Goal: Task Accomplishment & Management: Manage account settings

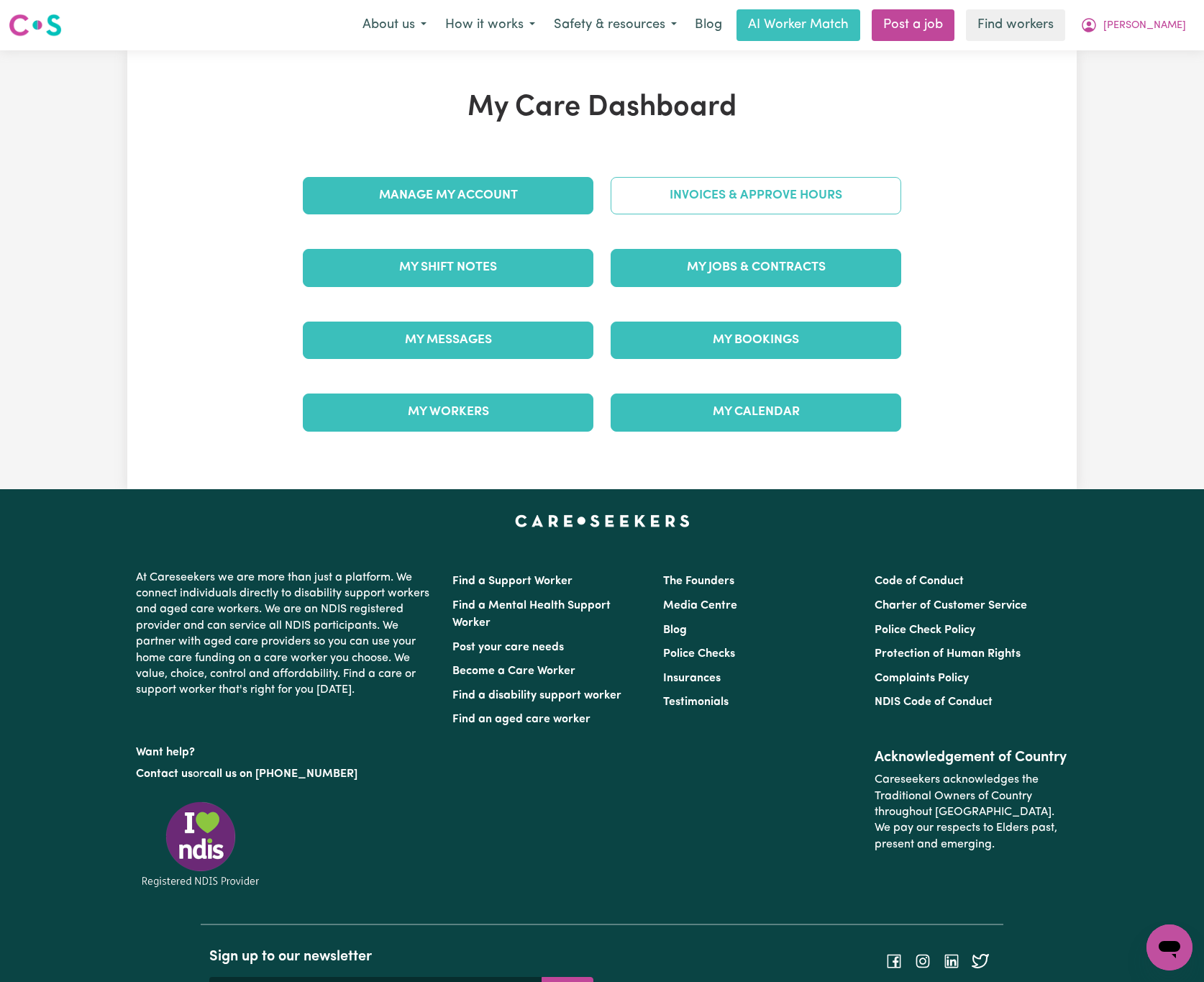
click at [717, 208] on link "Invoices & Approve Hours" at bounding box center [756, 195] width 291 height 37
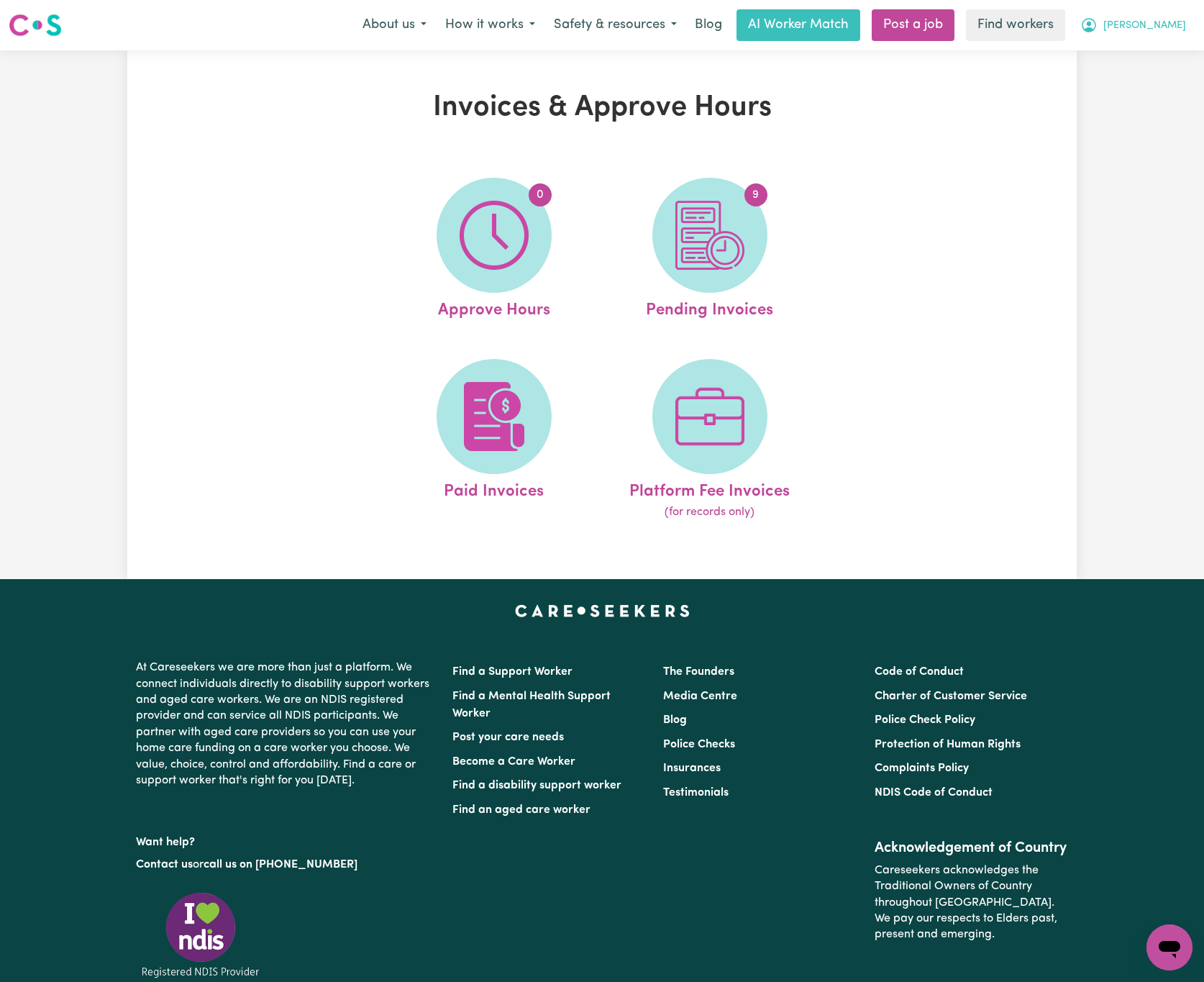
click at [1178, 26] on span "[PERSON_NAME]" at bounding box center [1144, 26] width 83 height 16
click at [1169, 50] on link "My Dashboard" at bounding box center [1138, 56] width 114 height 27
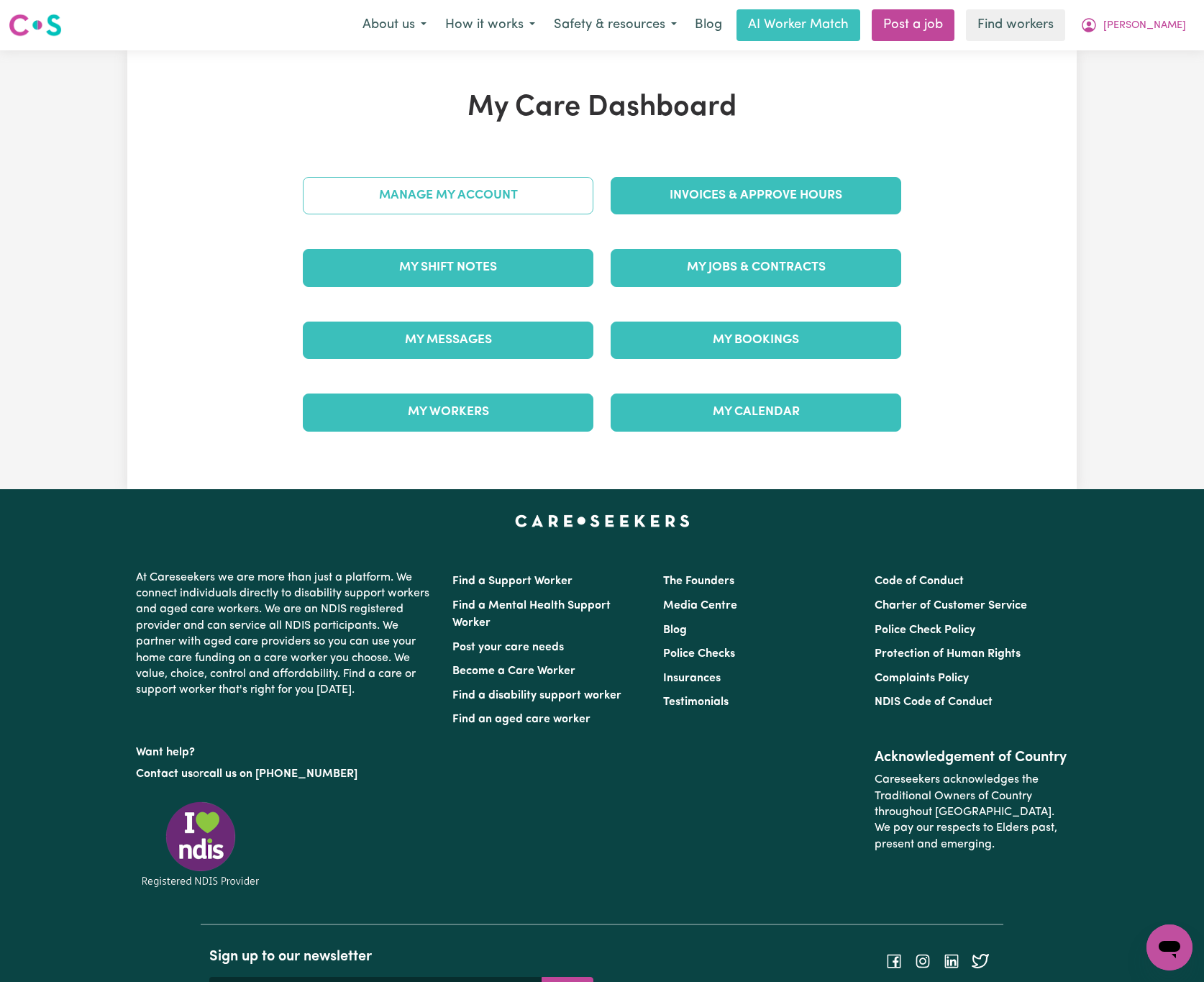
click at [557, 180] on link "Manage My Account" at bounding box center [448, 195] width 291 height 37
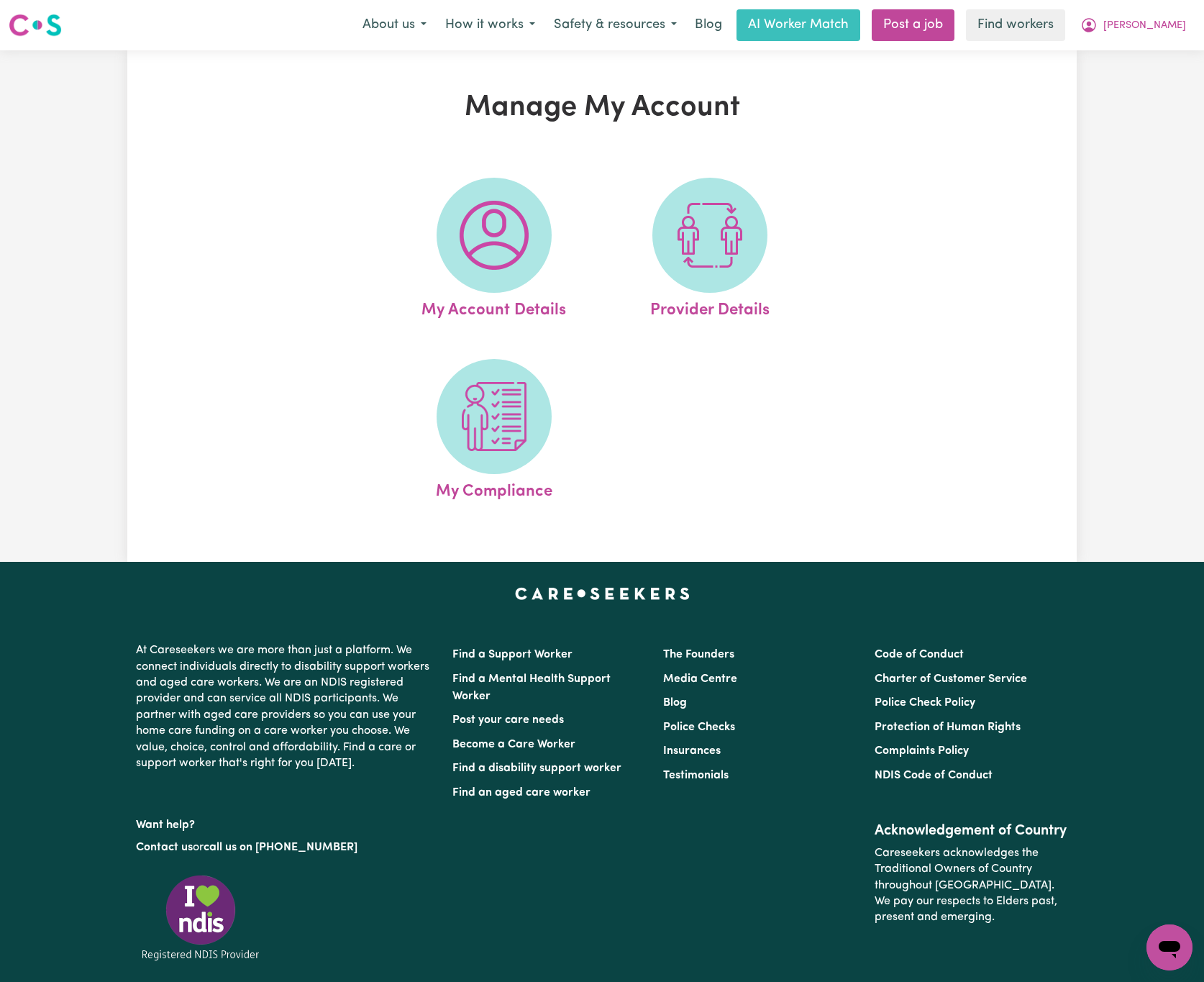
drag, startPoint x: 788, startPoint y: 194, endPoint x: 779, endPoint y: 197, distance: 9.5
click at [784, 195] on link "Provider Details" at bounding box center [710, 250] width 207 height 145
select select "AGED_HOME_CARE"
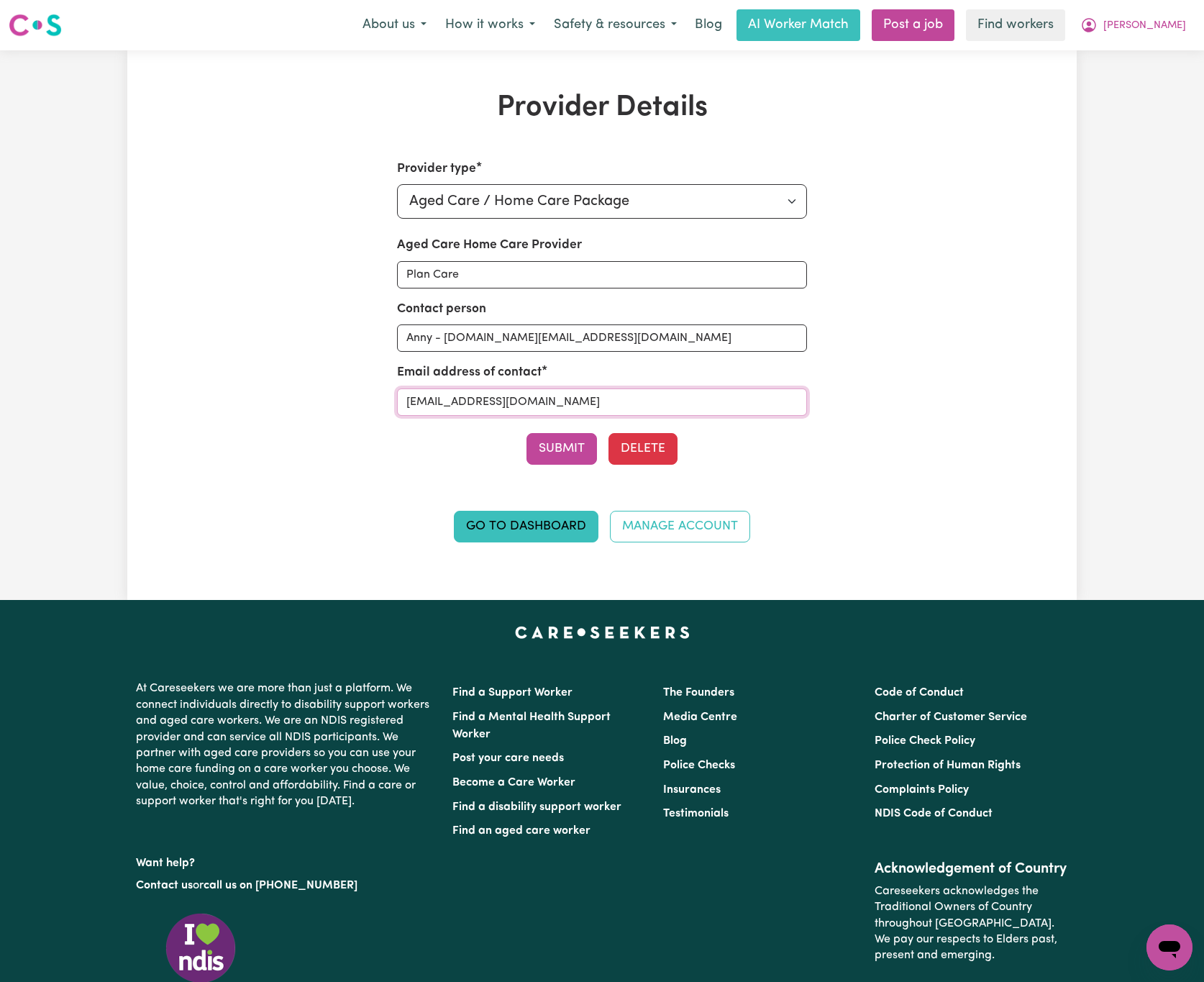
drag, startPoint x: 610, startPoint y: 407, endPoint x: 326, endPoint y: 407, distance: 284.0
click at [326, 407] on div "Provider type Select your provider type... Privately Aged Care / Home Care Pack…" at bounding box center [602, 359] width 615 height 400
click at [1176, 26] on span "[PERSON_NAME]" at bounding box center [1144, 26] width 83 height 16
click at [1189, 51] on link "My Dashboard" at bounding box center [1138, 56] width 114 height 27
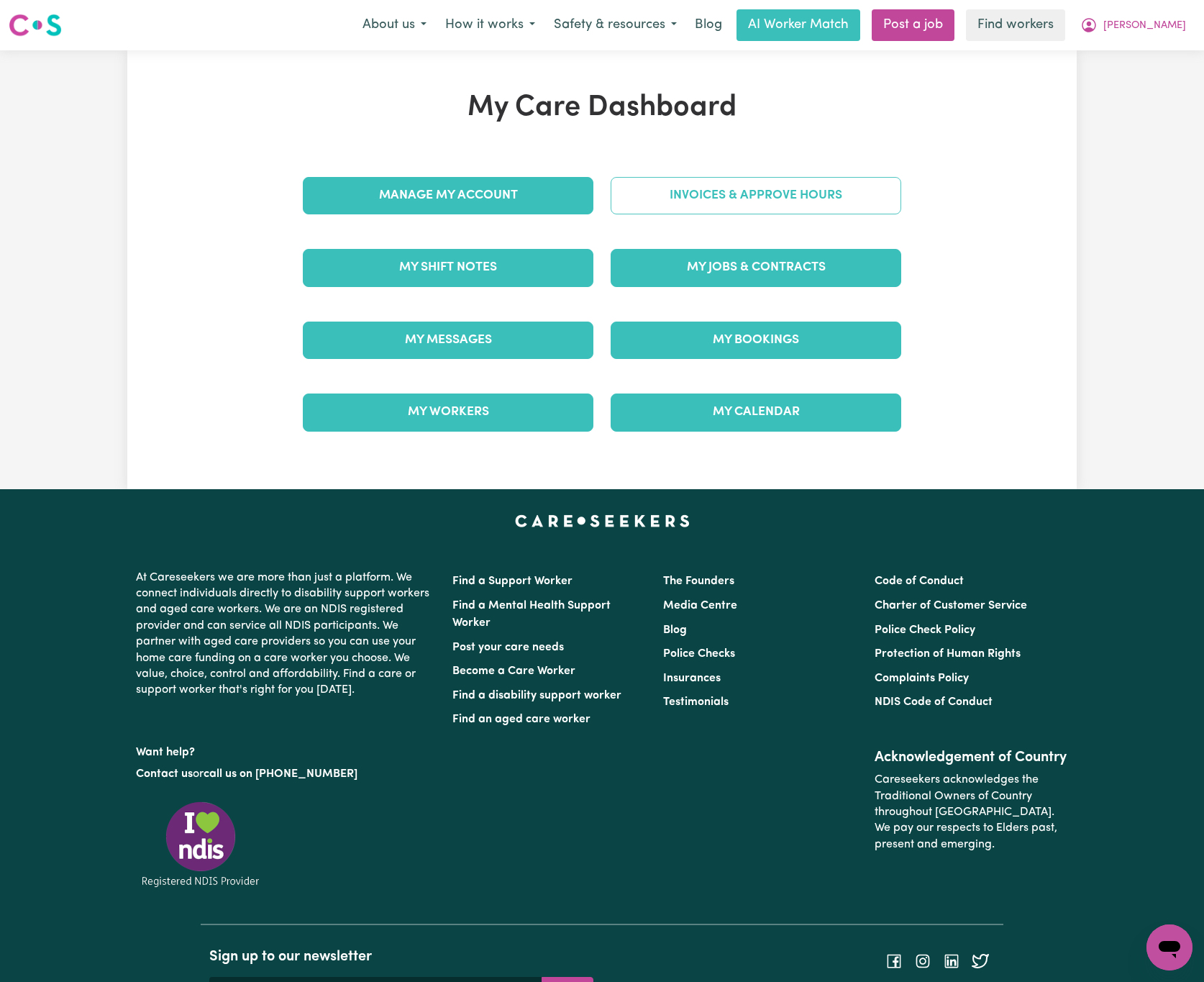
click at [807, 199] on link "Invoices & Approve Hours" at bounding box center [756, 195] width 291 height 37
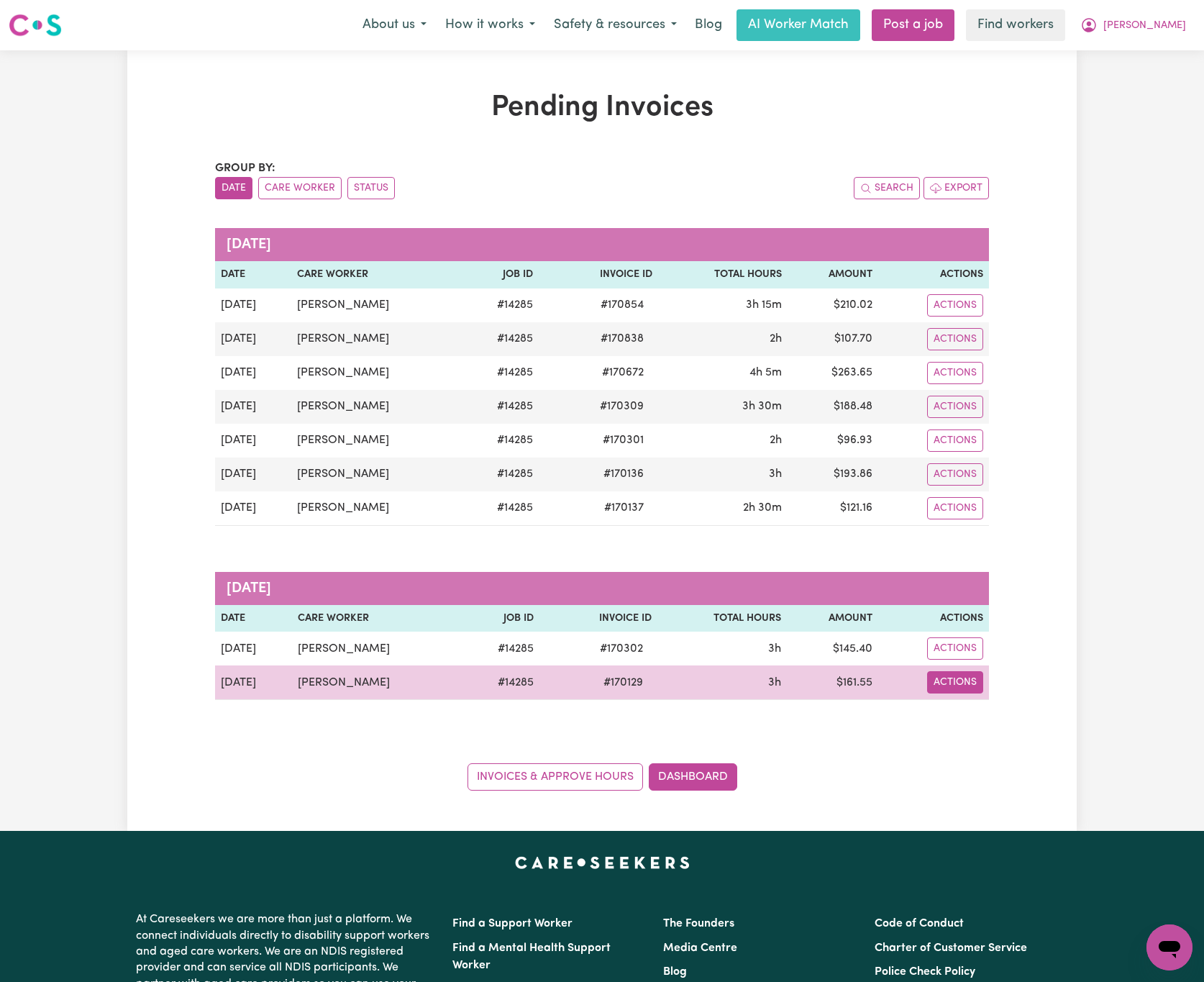
click at [966, 316] on button "Actions" at bounding box center [955, 306] width 56 height 23
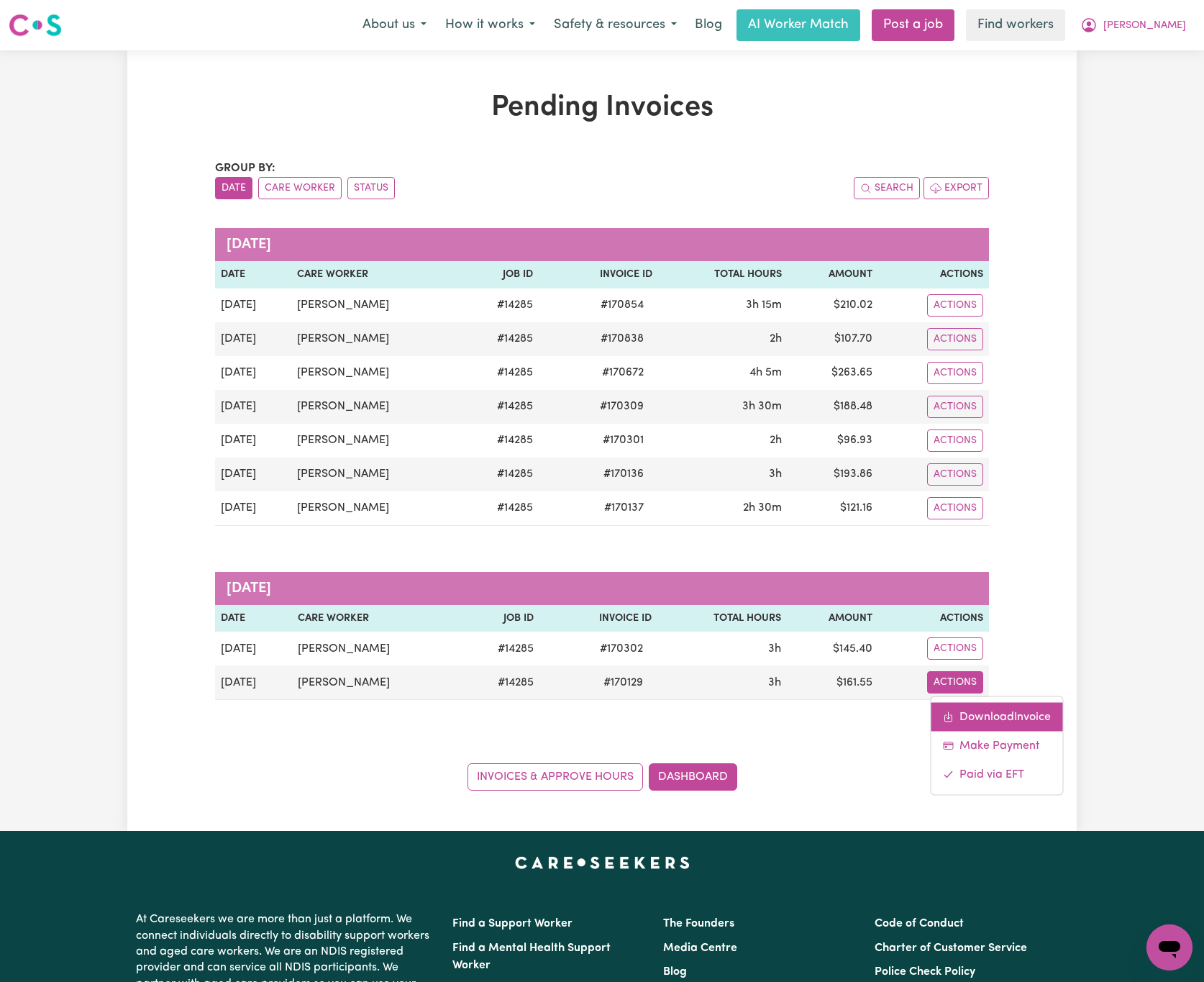
click at [962, 717] on link "Download Invoice" at bounding box center [996, 716] width 131 height 29
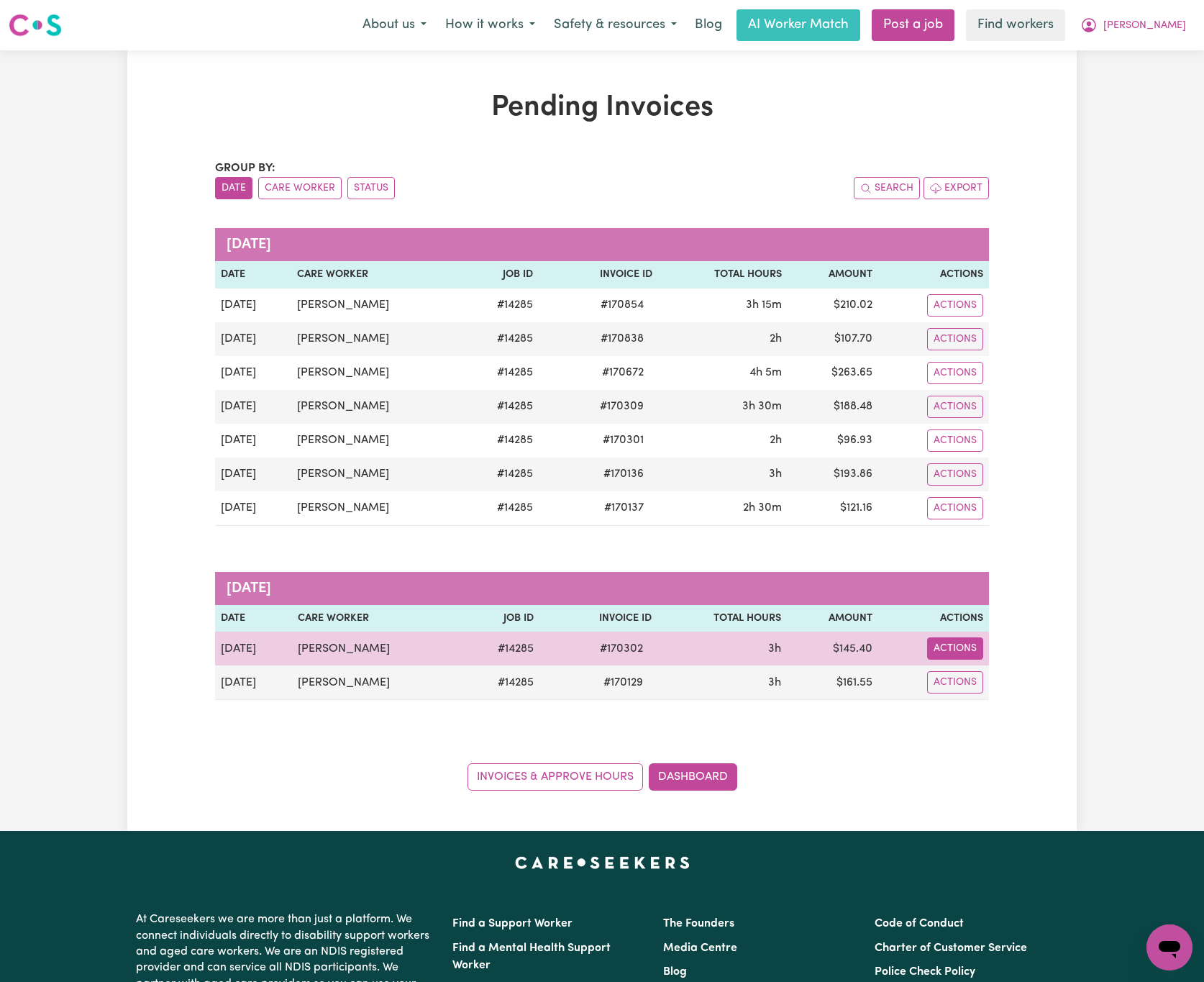
click at [958, 316] on button "Actions" at bounding box center [955, 306] width 56 height 23
click at [999, 683] on link "Download Invoice" at bounding box center [996, 683] width 131 height 29
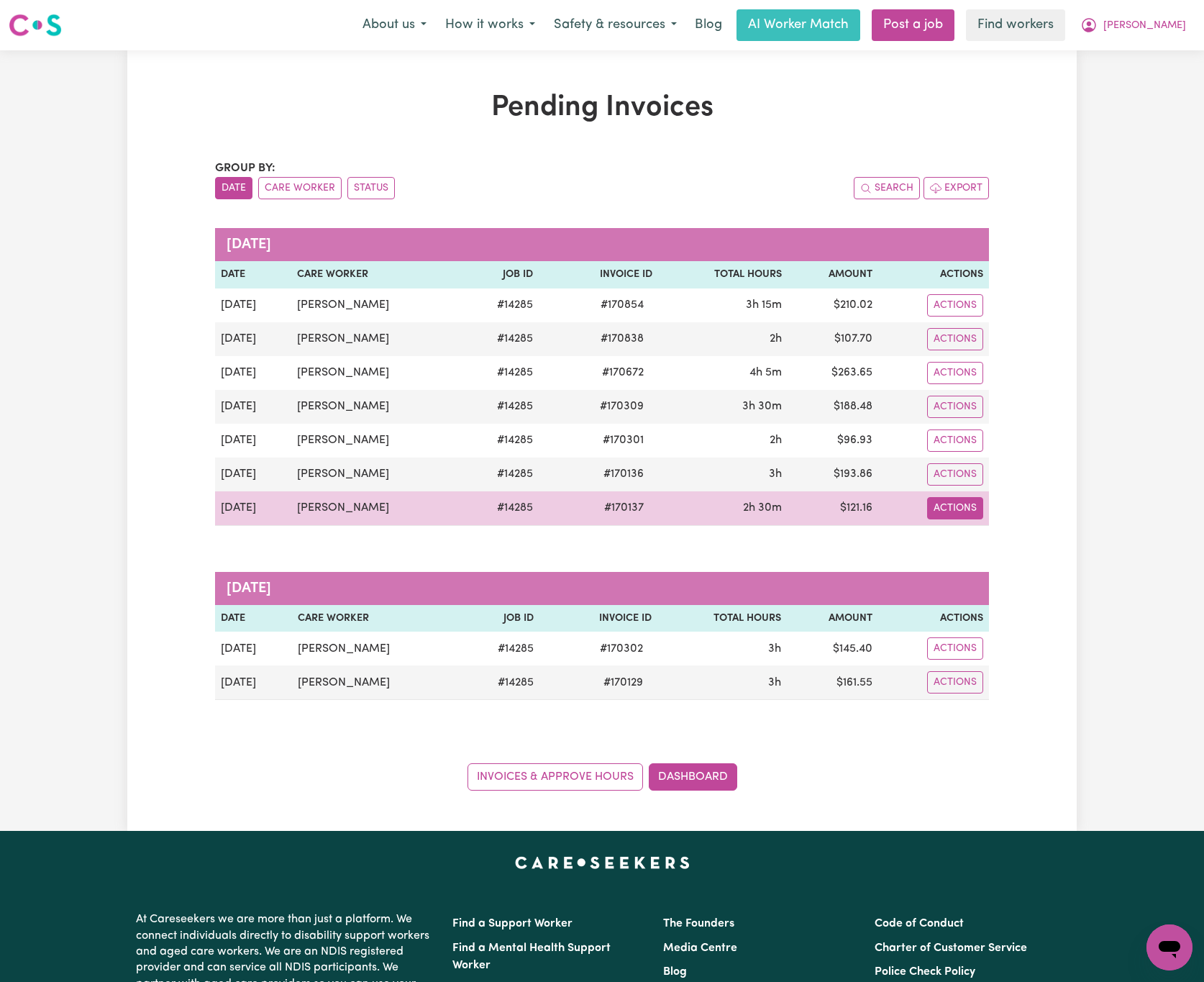
click at [969, 316] on button "Actions" at bounding box center [955, 306] width 56 height 23
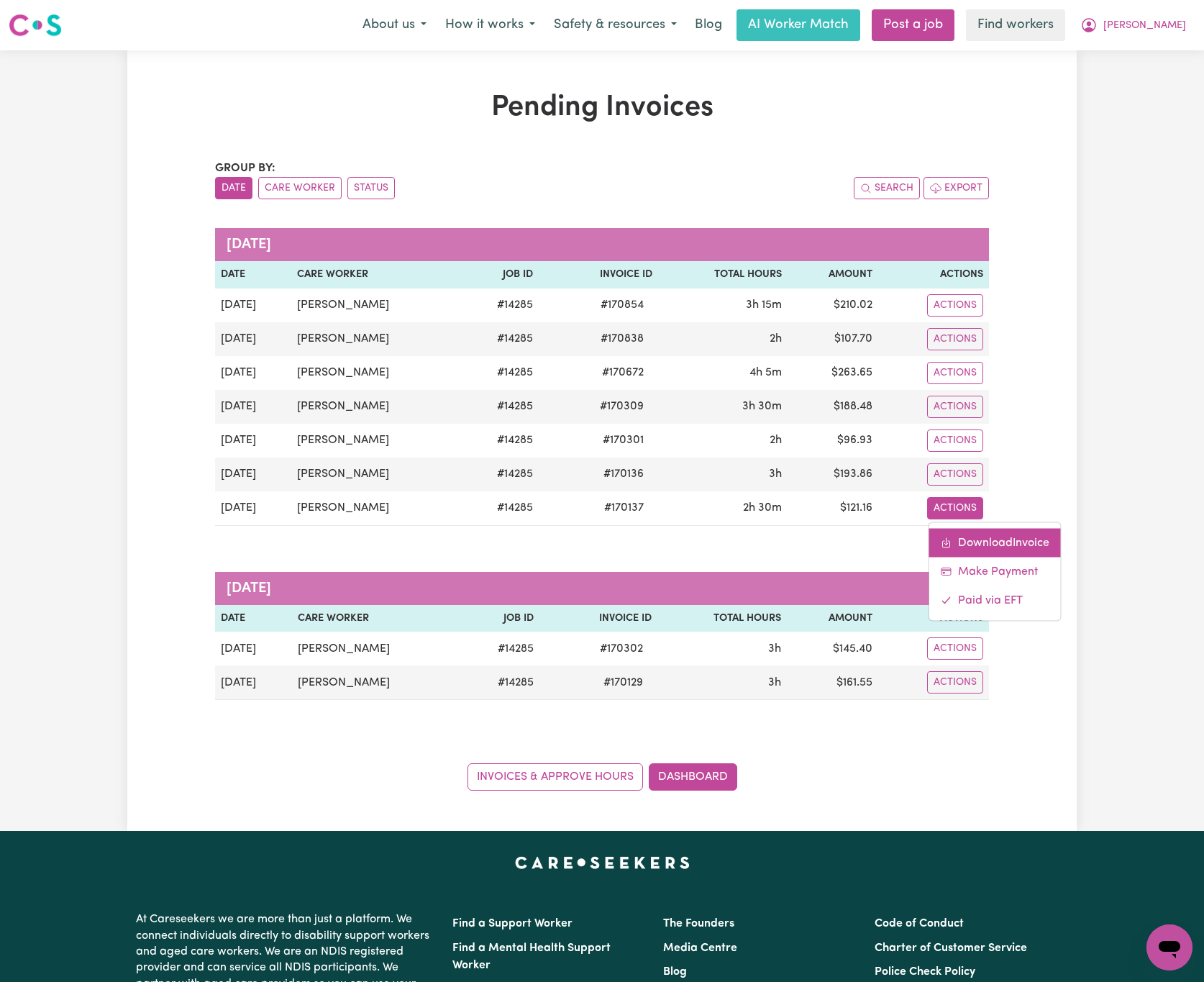
click at [978, 550] on link "Download Invoice" at bounding box center [994, 541] width 131 height 29
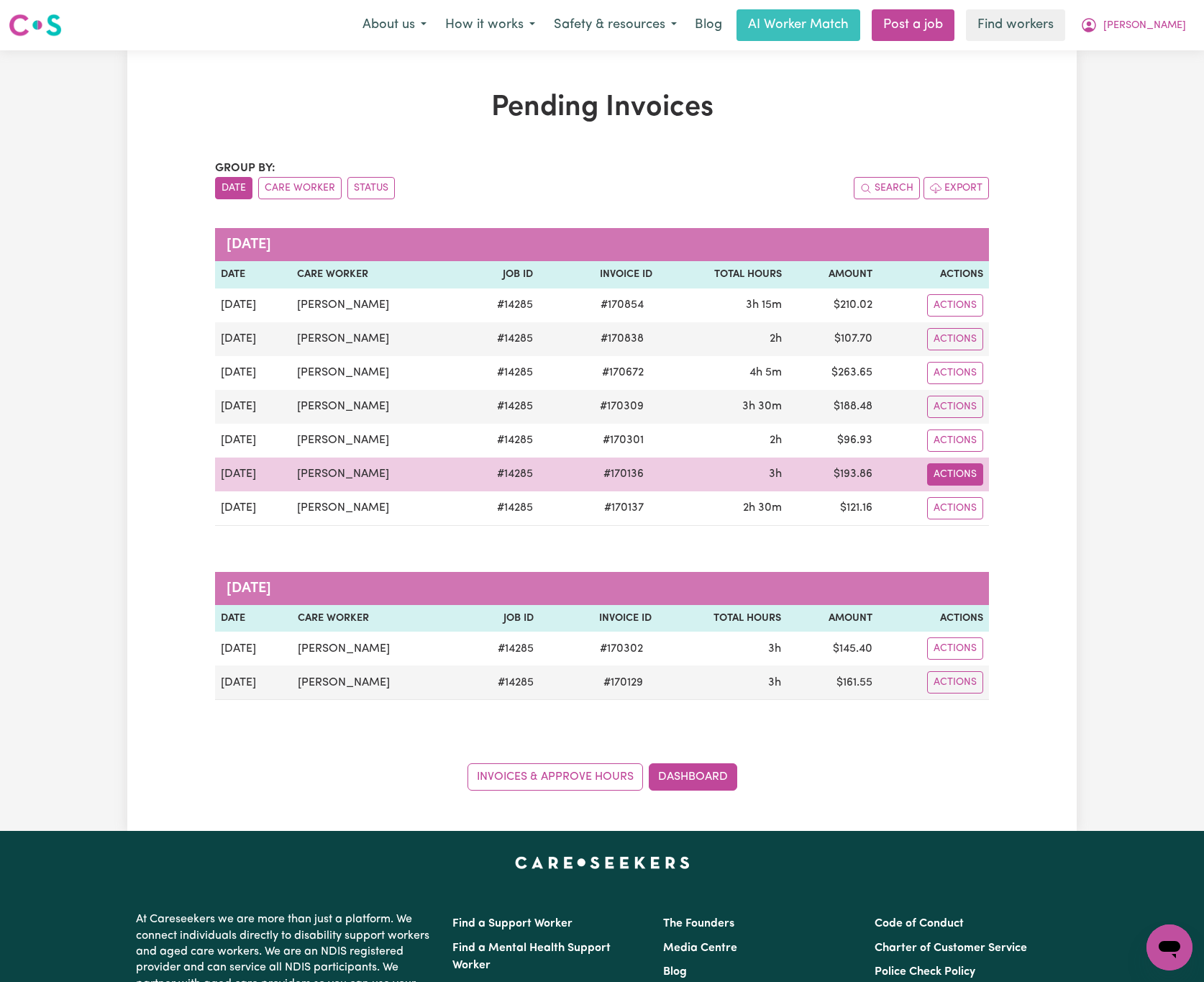
click at [962, 316] on button "Actions" at bounding box center [955, 306] width 56 height 23
click at [984, 509] on link "Download Invoice" at bounding box center [994, 508] width 131 height 29
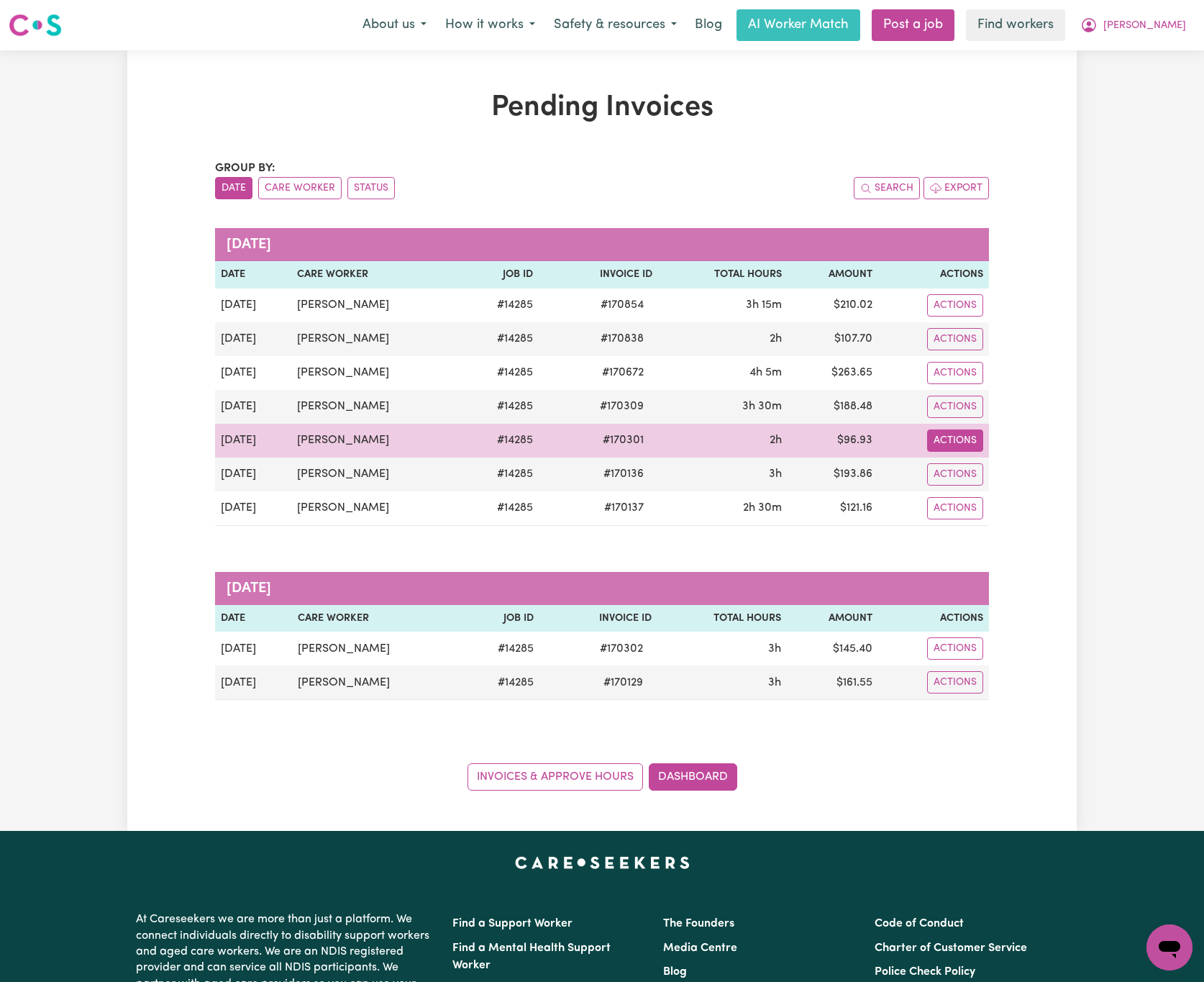
click at [969, 316] on button "Actions" at bounding box center [955, 306] width 56 height 23
click at [978, 469] on link "Download Invoice" at bounding box center [994, 474] width 131 height 29
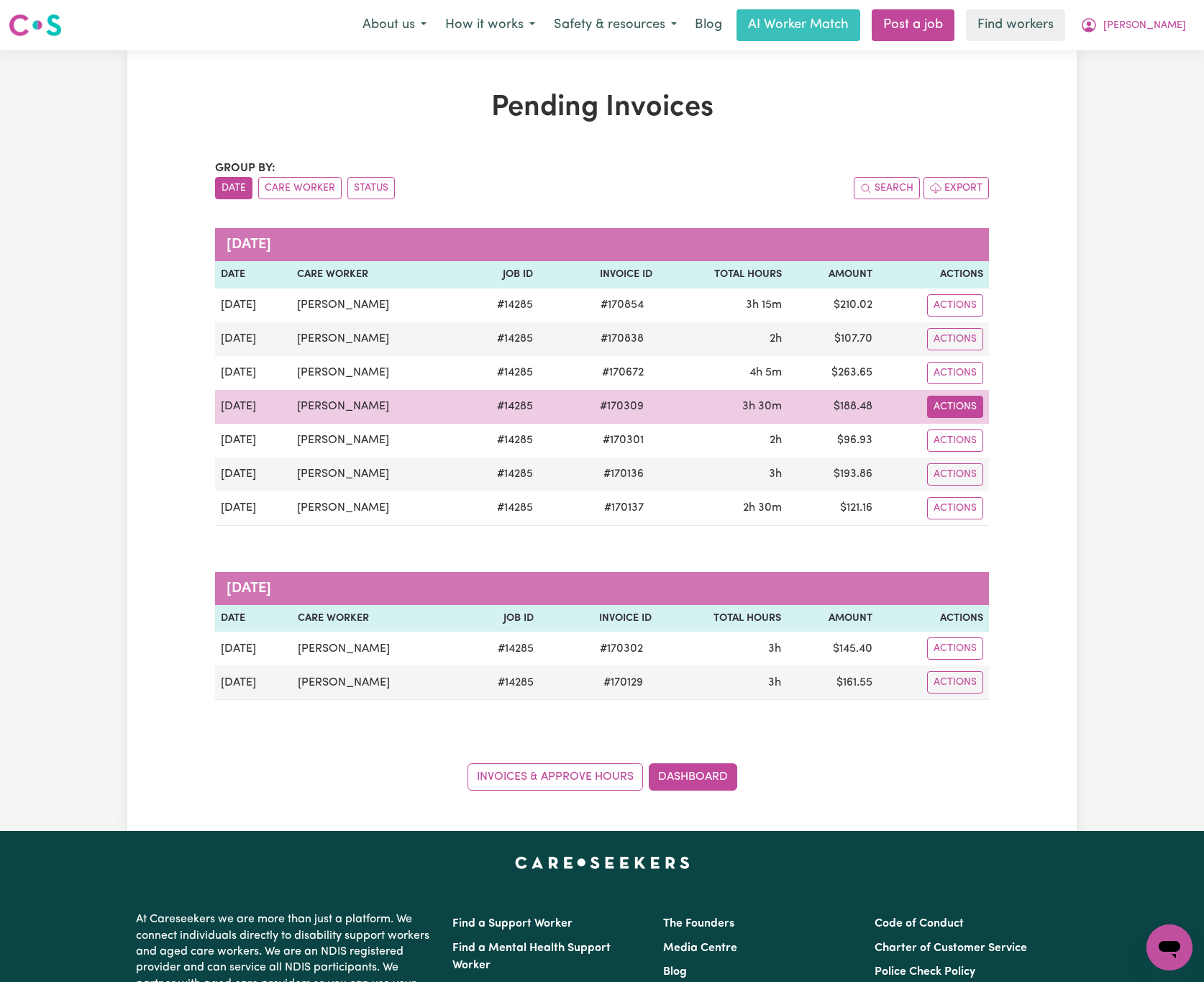
click at [966, 316] on button "Actions" at bounding box center [955, 306] width 56 height 23
click at [990, 447] on link "Download Invoice" at bounding box center [994, 441] width 131 height 29
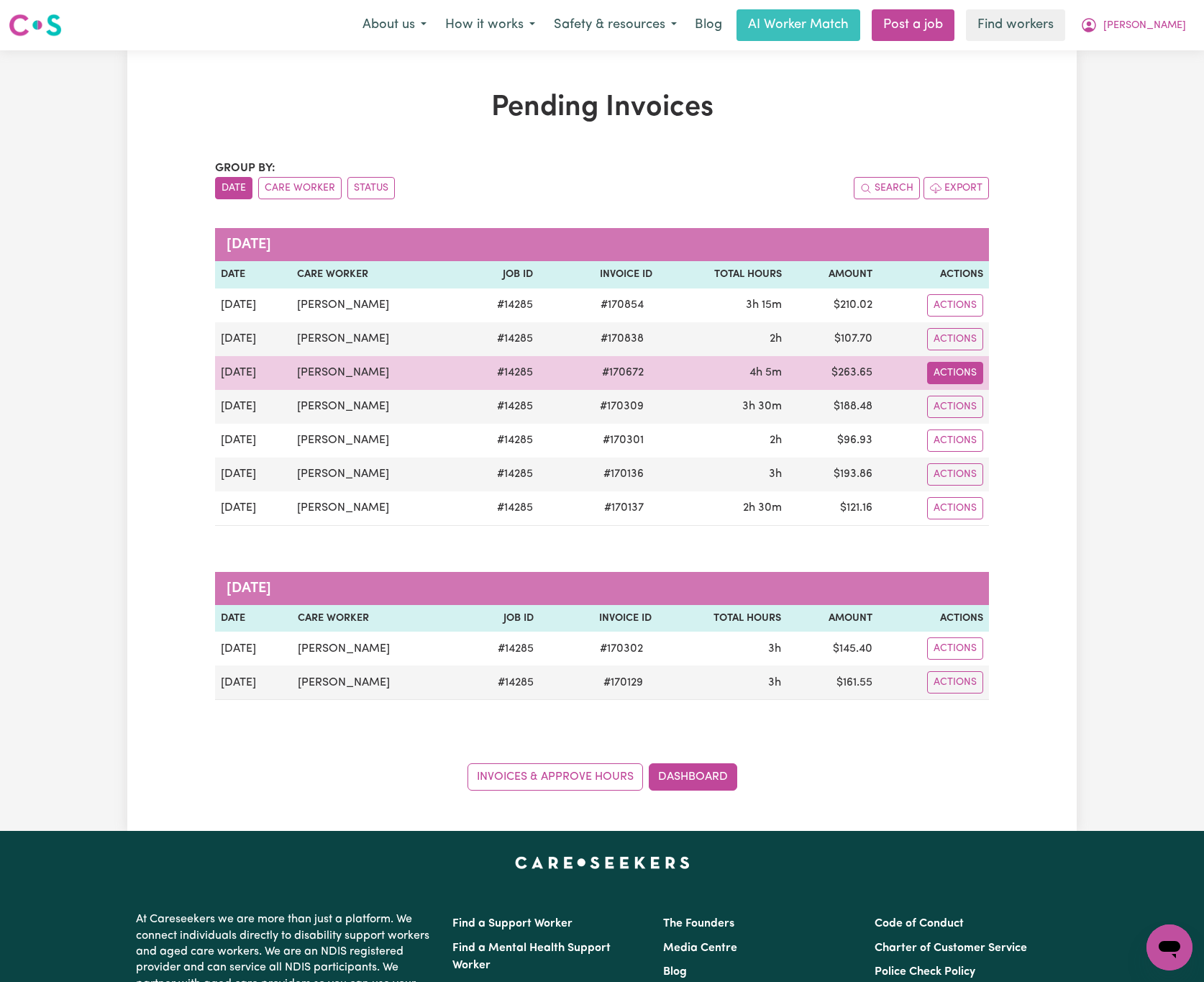
click at [963, 316] on button "Actions" at bounding box center [955, 306] width 56 height 23
click at [992, 400] on link "Download Invoice" at bounding box center [994, 407] width 131 height 29
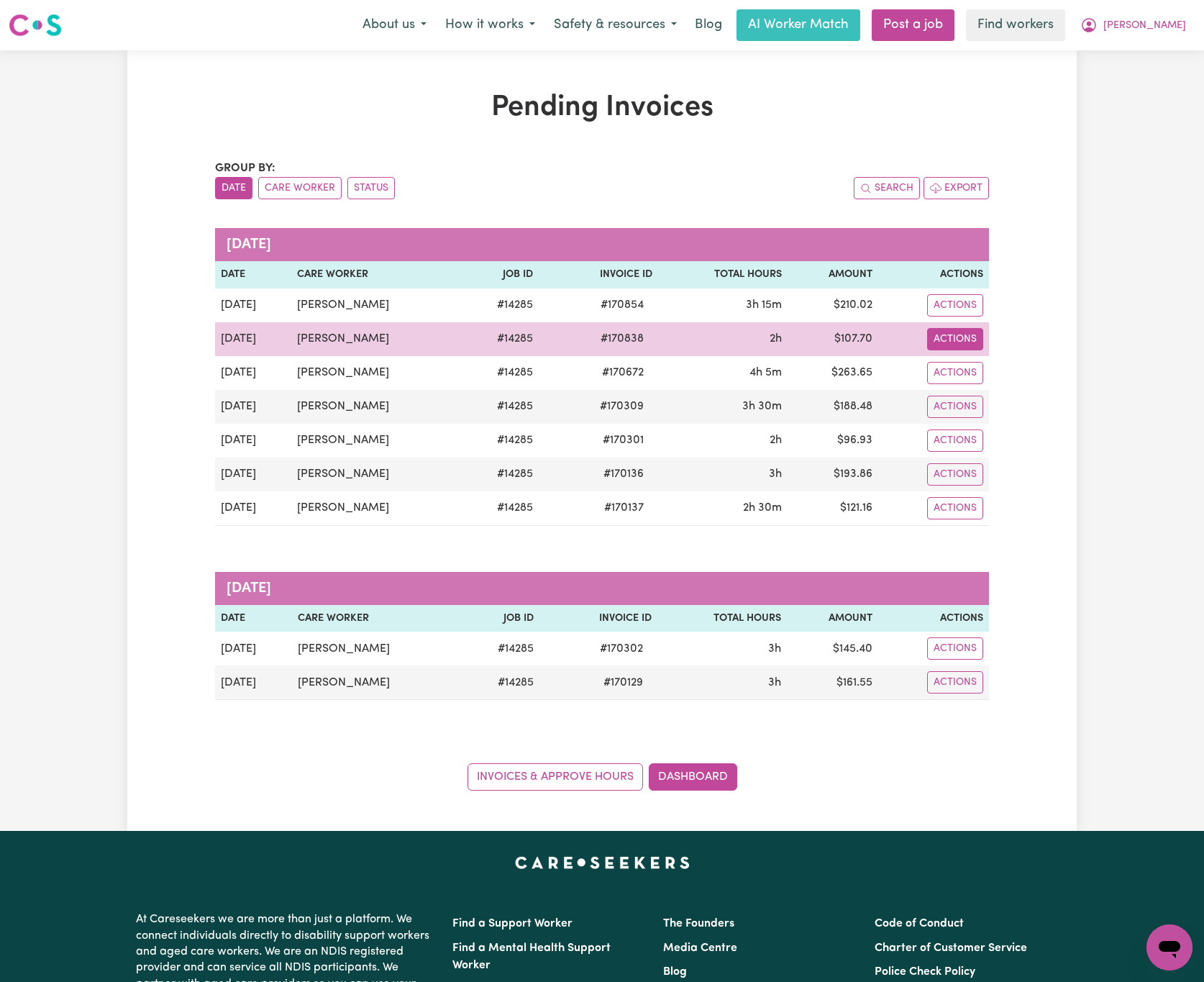
click at [960, 316] on button "Actions" at bounding box center [955, 306] width 56 height 23
click at [999, 369] on link "Download Invoice" at bounding box center [994, 373] width 131 height 29
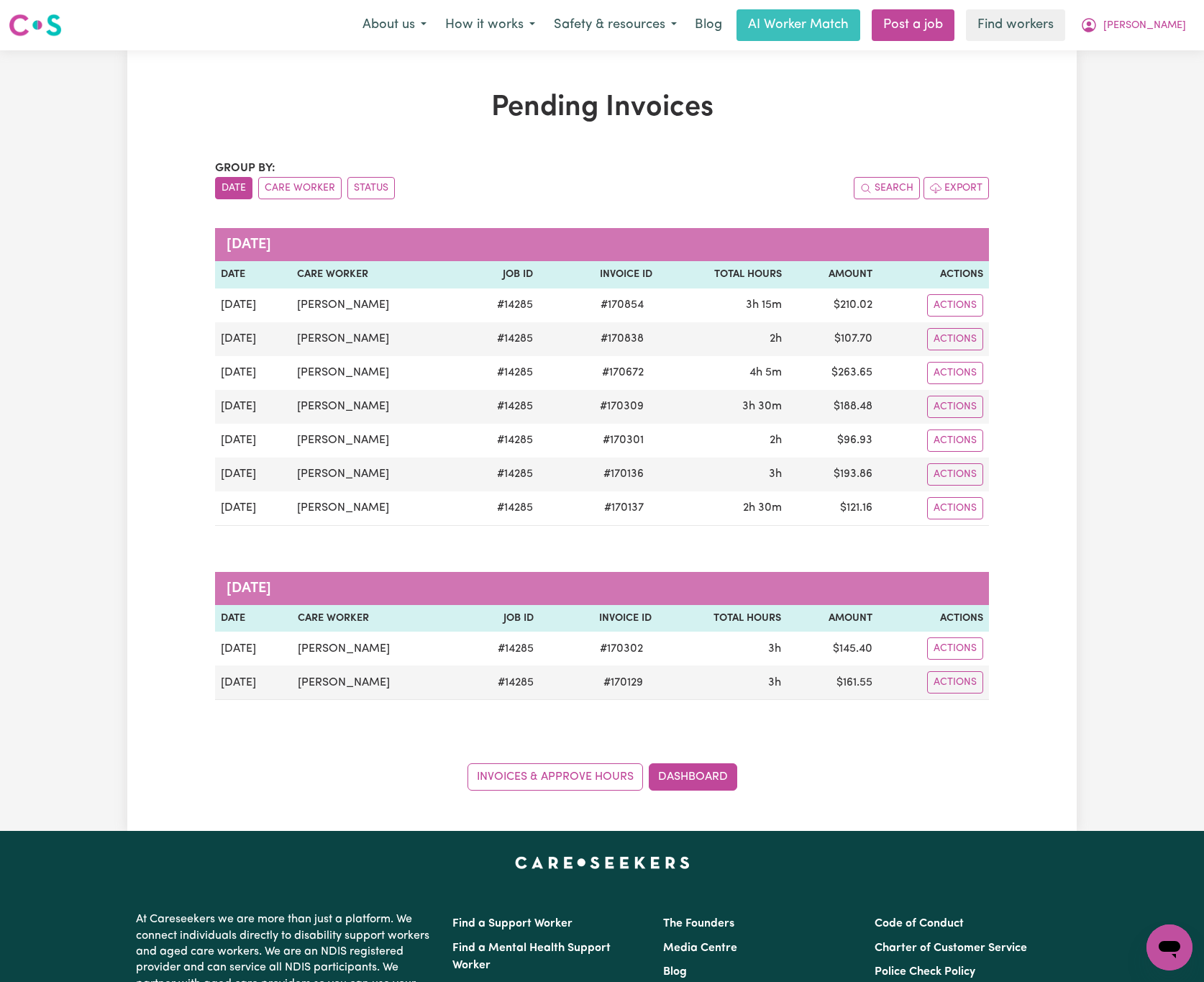
drag, startPoint x: 1179, startPoint y: 420, endPoint x: 1138, endPoint y: 391, distance: 50.2
click at [1179, 420] on div "Pending Invoices Group by: Date Care Worker Status Search Export [DATE] Date Ca…" at bounding box center [602, 441] width 1204 height 780
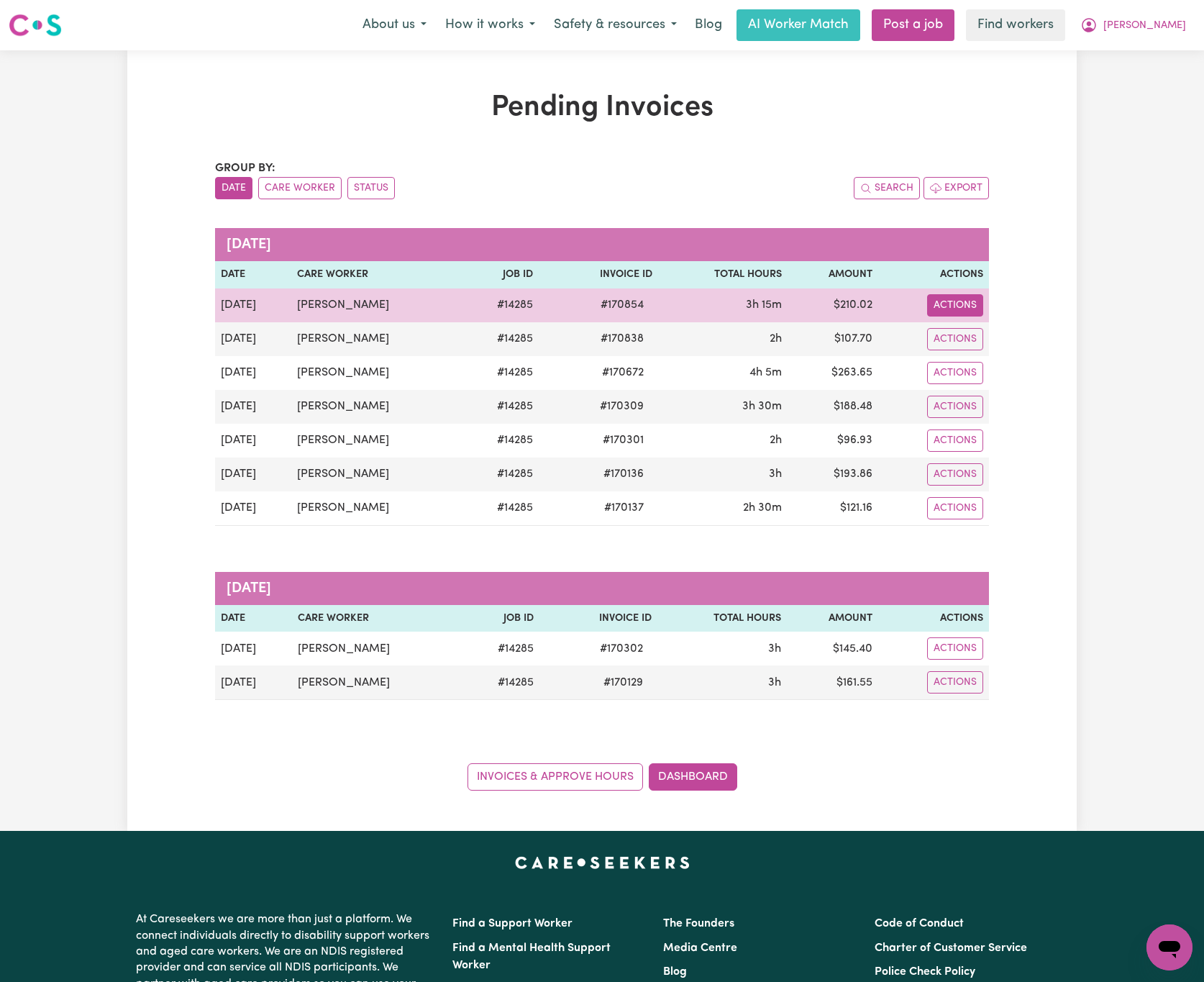
click at [958, 305] on button "Actions" at bounding box center [955, 306] width 56 height 23
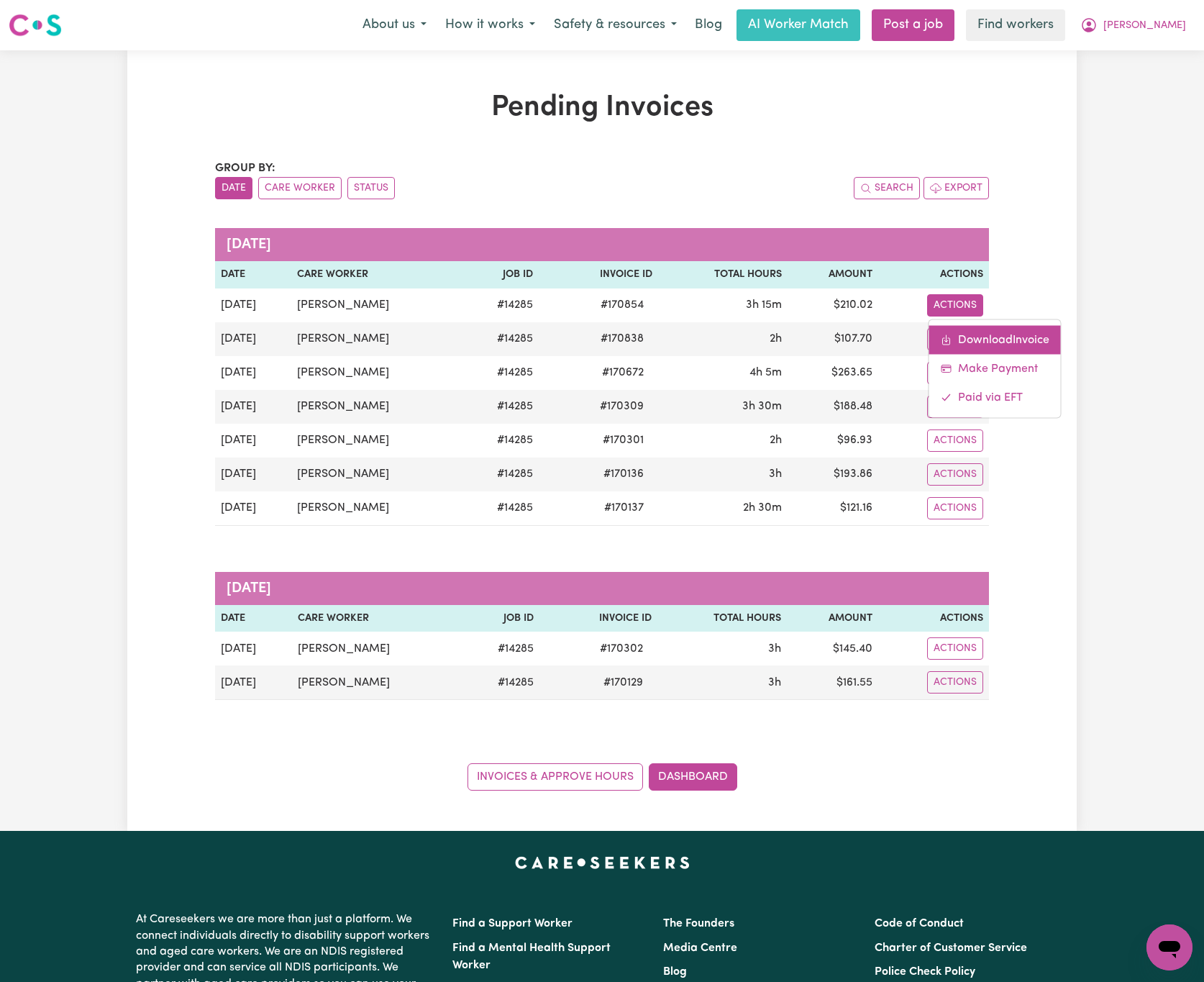
click at [1019, 335] on link "Download Invoice" at bounding box center [994, 339] width 131 height 29
click at [1169, 20] on span "[PERSON_NAME]" at bounding box center [1144, 26] width 83 height 16
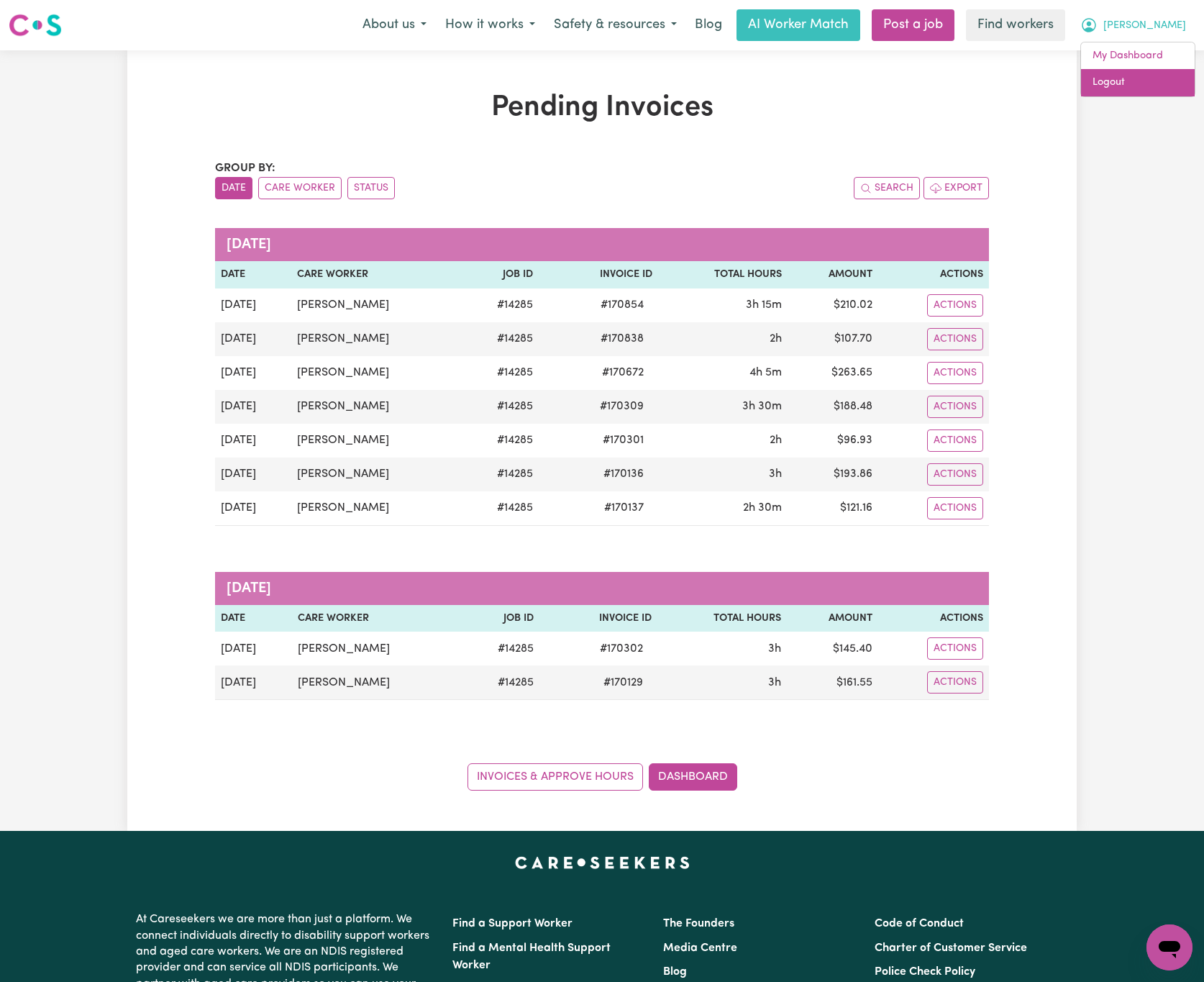
click at [1156, 87] on link "Logout" at bounding box center [1138, 82] width 114 height 27
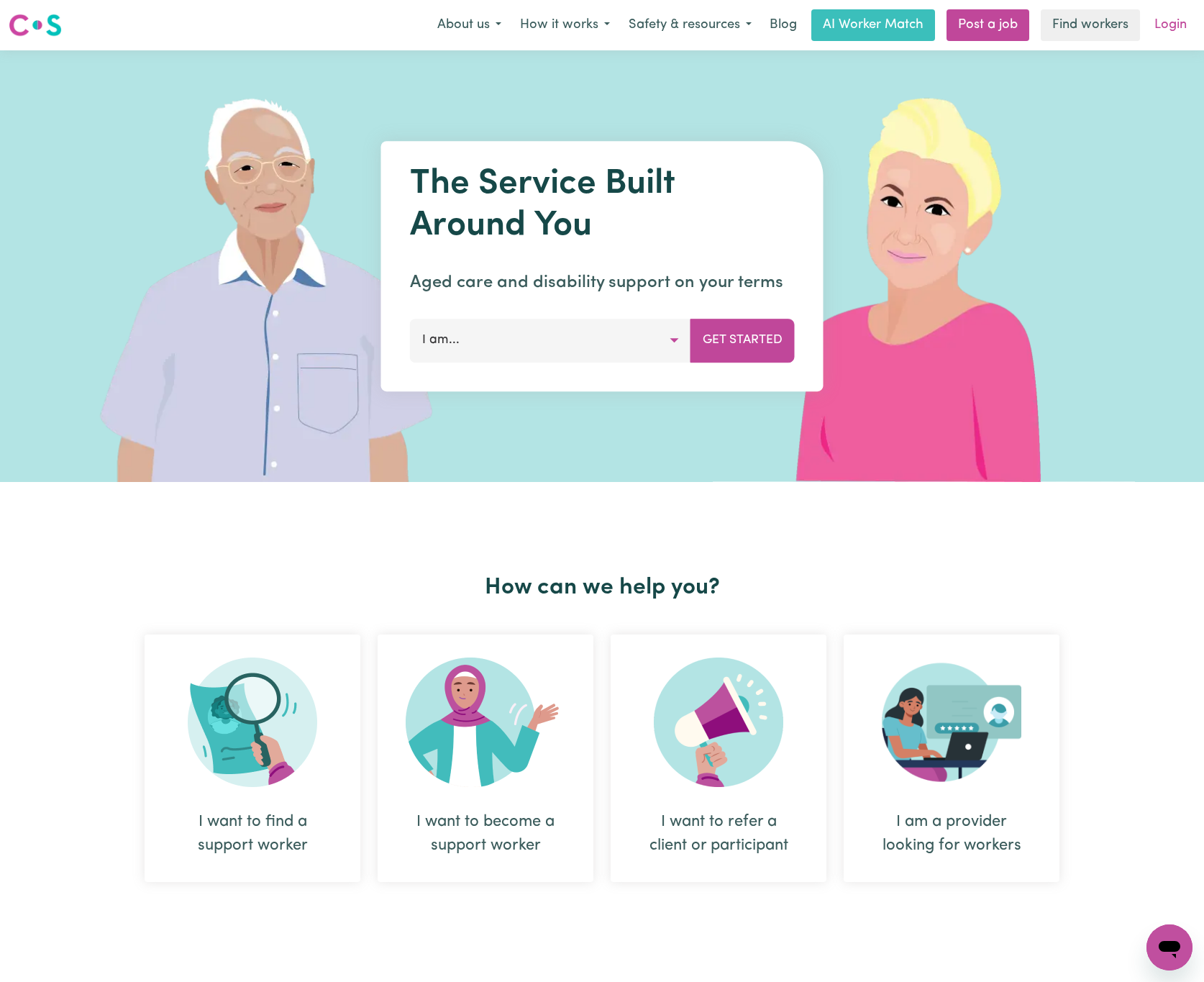
click at [1172, 29] on link "Login" at bounding box center [1170, 25] width 50 height 31
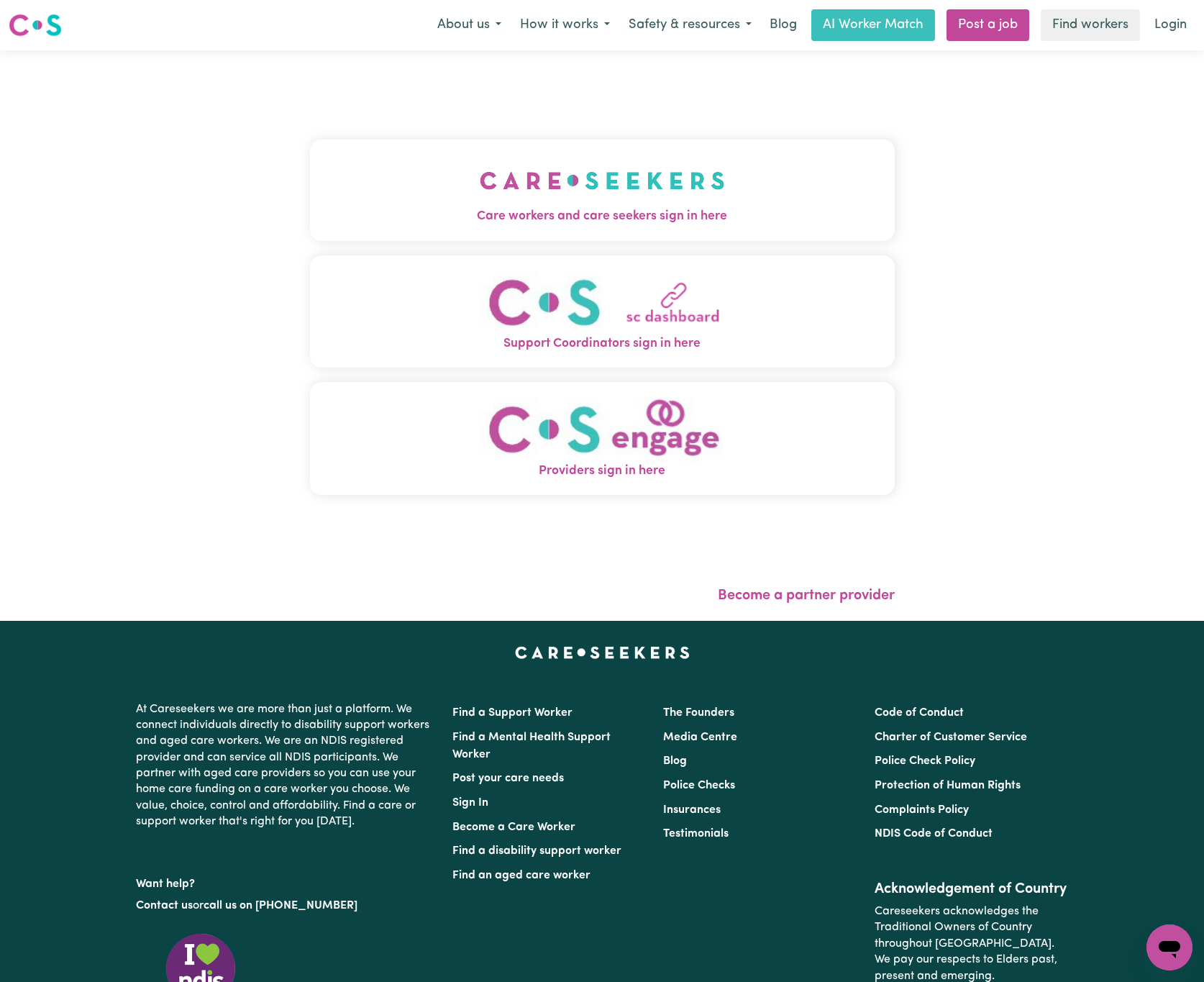
drag, startPoint x: 557, startPoint y: 184, endPoint x: 540, endPoint y: 184, distance: 17.0
click at [557, 184] on img "Care workers and care seekers sign in here" at bounding box center [602, 180] width 246 height 53
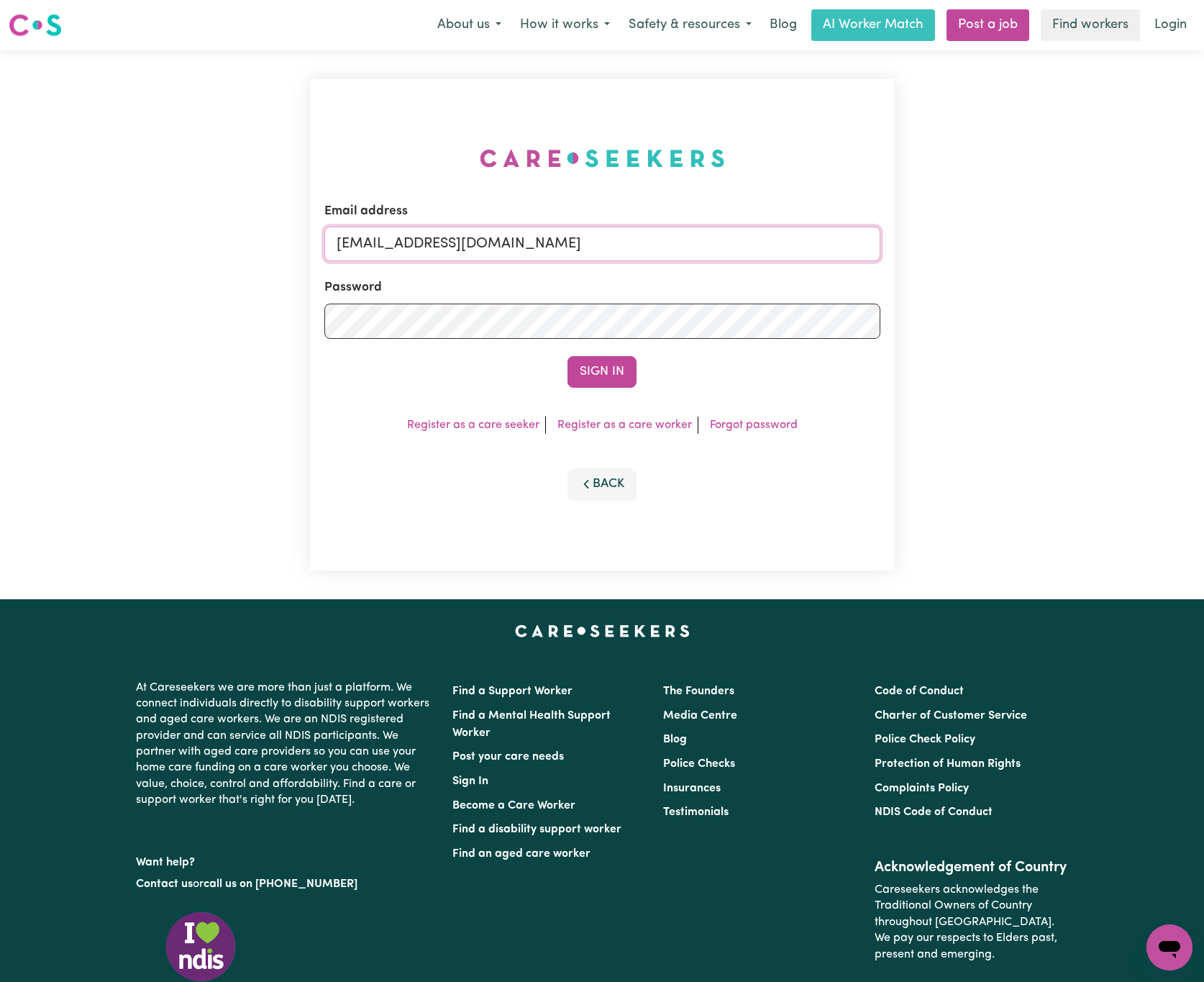
drag, startPoint x: 414, startPoint y: 238, endPoint x: 958, endPoint y: 233, distance: 544.0
click at [958, 233] on div "Email address [EMAIL_ADDRESS][DOMAIN_NAME] Password Sign In Register as a care …" at bounding box center [602, 325] width 1204 height 548
paste input "[EMAIL_ADDRESS][DOMAIN_NAME]"
type input "superuser~[EMAIL_ADDRESS][DOMAIN_NAME]"
click at [568, 356] on button "Sign In" at bounding box center [602, 372] width 69 height 31
